Goal: Communication & Community: Answer question/provide support

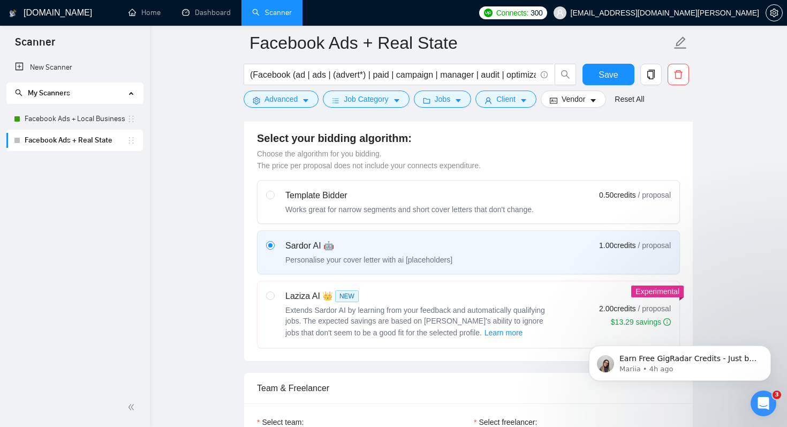
scroll to position [62, 0]
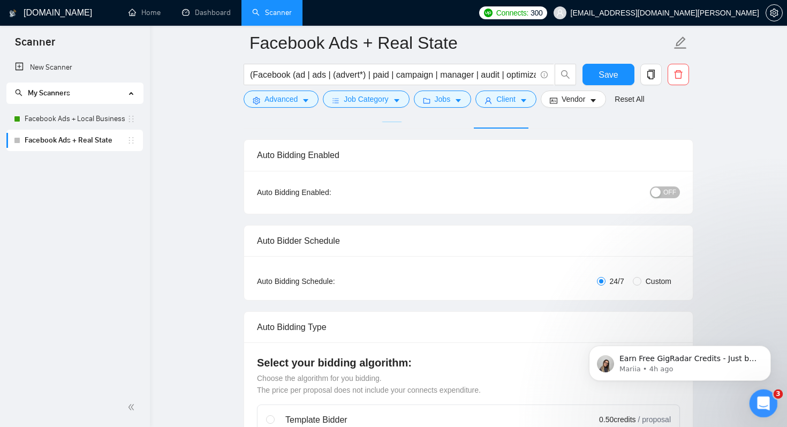
click at [767, 396] on div "Open Intercom Messenger" at bounding box center [762, 401] width 35 height 35
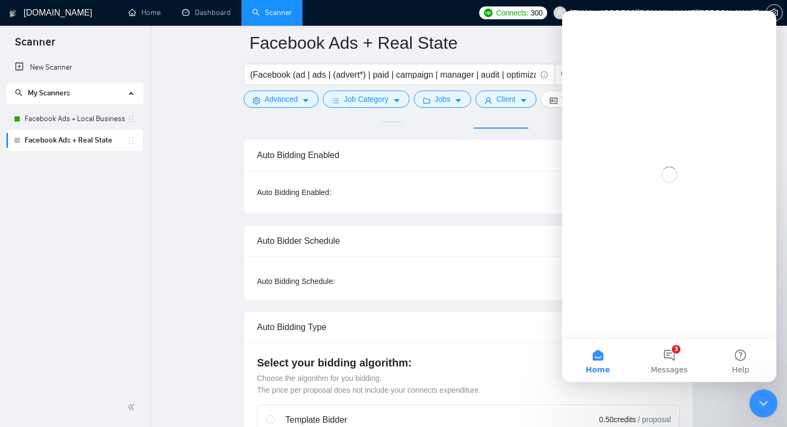
scroll to position [0, 0]
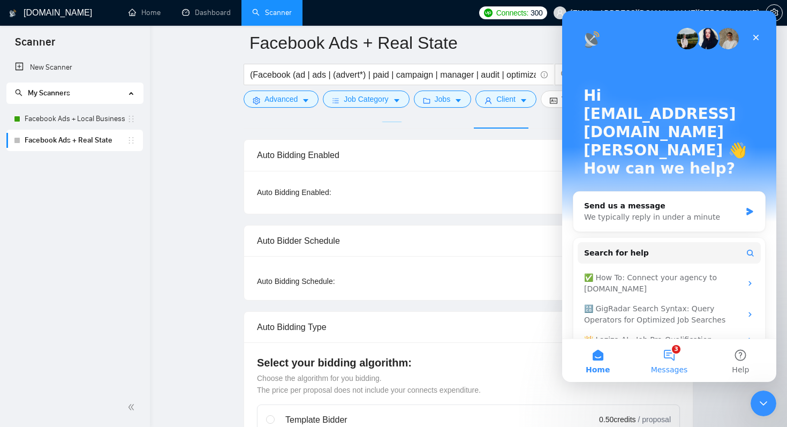
click at [663, 356] on button "3 Messages" at bounding box center [669, 360] width 71 height 43
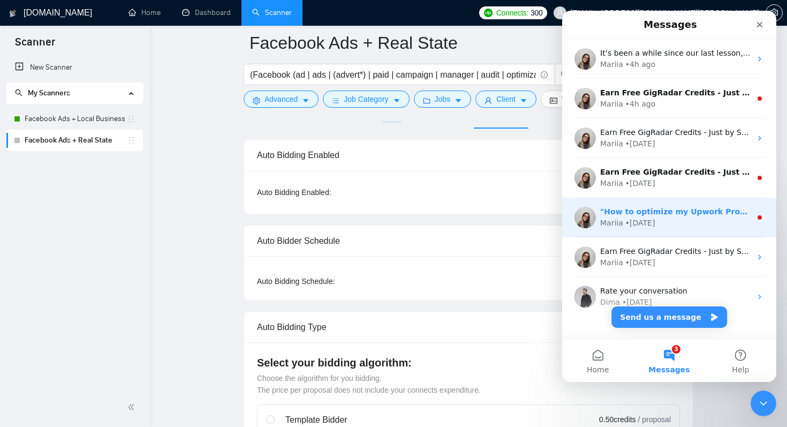
click at [654, 221] on div "Mariia • [DATE]" at bounding box center [675, 222] width 151 height 11
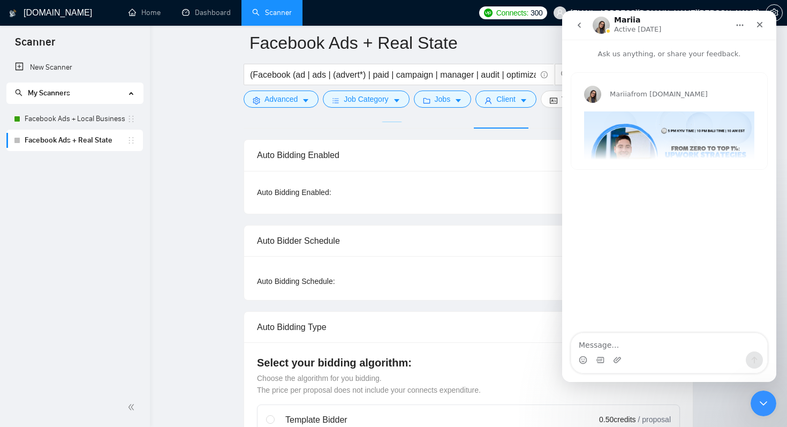
click at [581, 28] on icon "go back" at bounding box center [579, 25] width 9 height 9
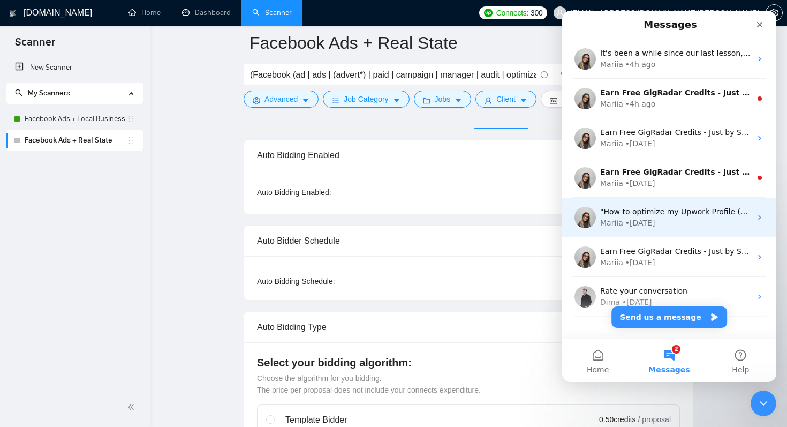
click at [686, 217] on div "Mariia • [DATE]" at bounding box center [675, 222] width 151 height 11
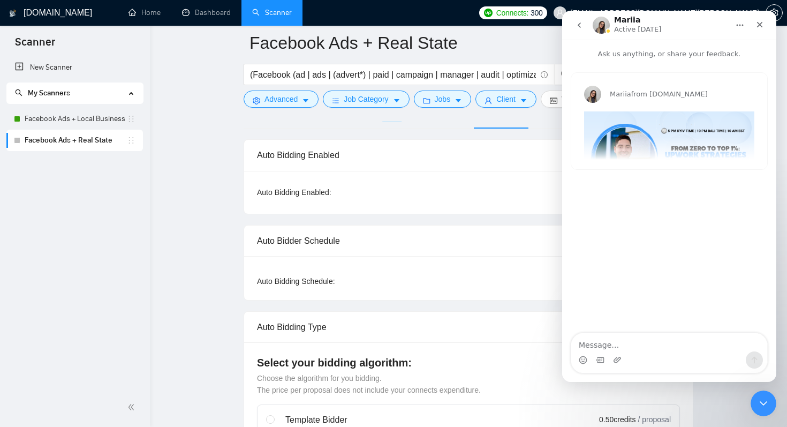
click at [705, 147] on div "Mariia from [DOMAIN_NAME] "How to optimize my Upwork Profile (and win more Proj…" at bounding box center [670, 121] width 196 height 96
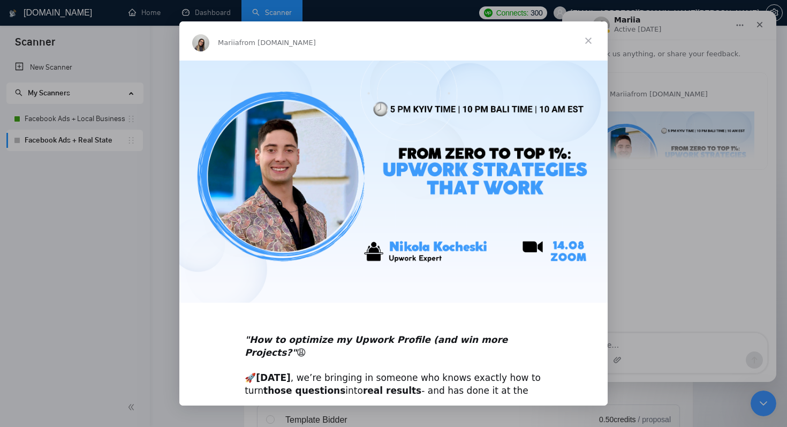
click at [726, 181] on div "Intercom messenger" at bounding box center [393, 213] width 787 height 427
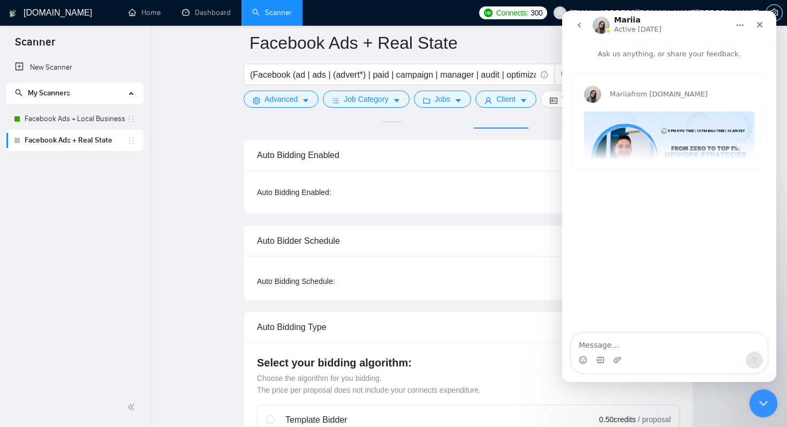
click at [761, 407] on icon "Close Intercom Messenger" at bounding box center [762, 401] width 13 height 13
